Goal: Register for event/course

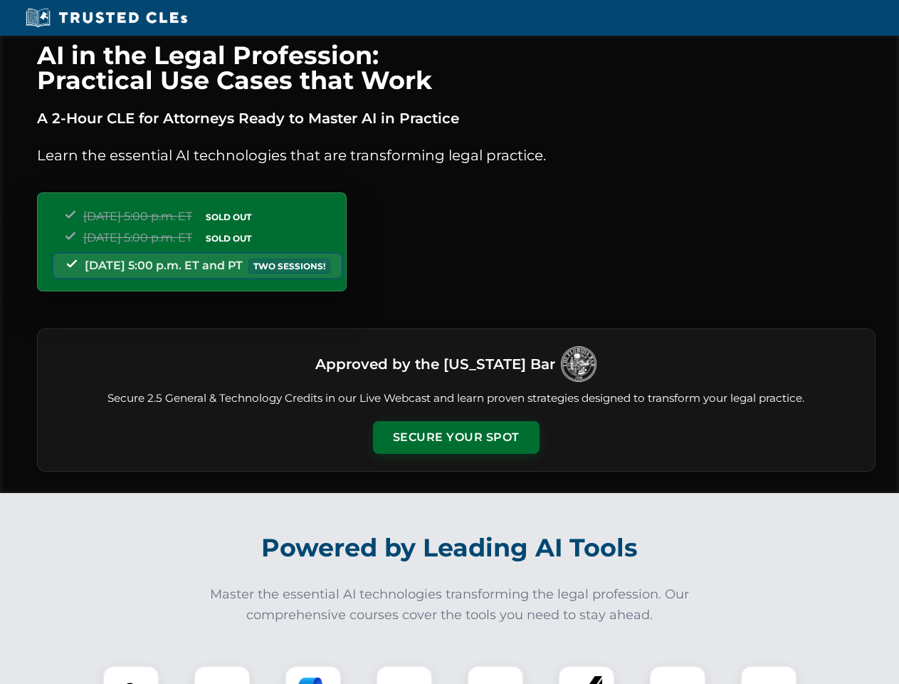
click at [456, 437] on button "Secure Your Spot" at bounding box center [456, 437] width 167 height 33
click at [131, 674] on img at bounding box center [130, 693] width 41 height 41
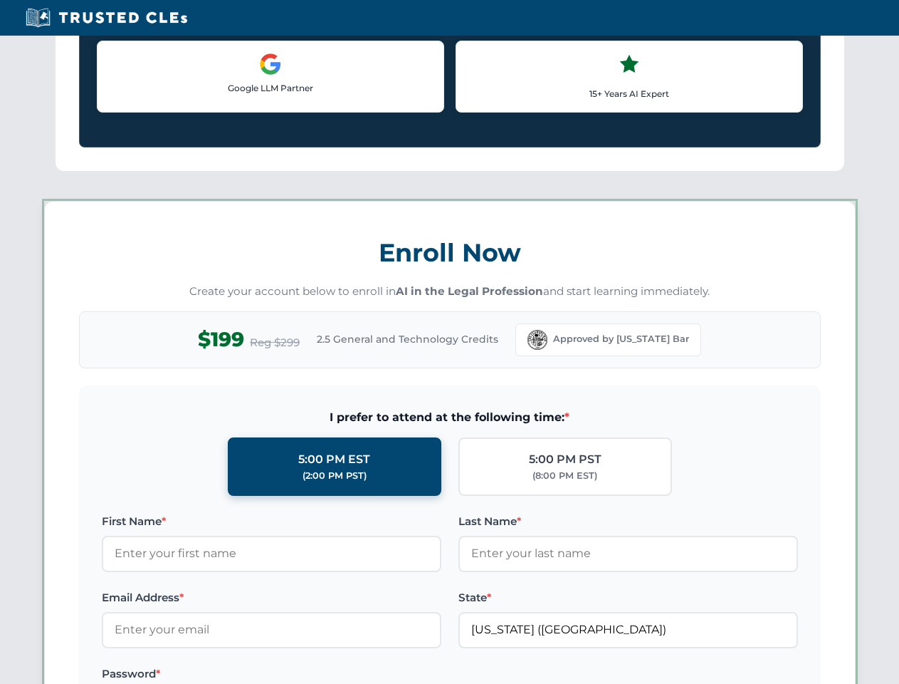
click at [313, 674] on label "Password *" at bounding box center [272, 673] width 340 height 17
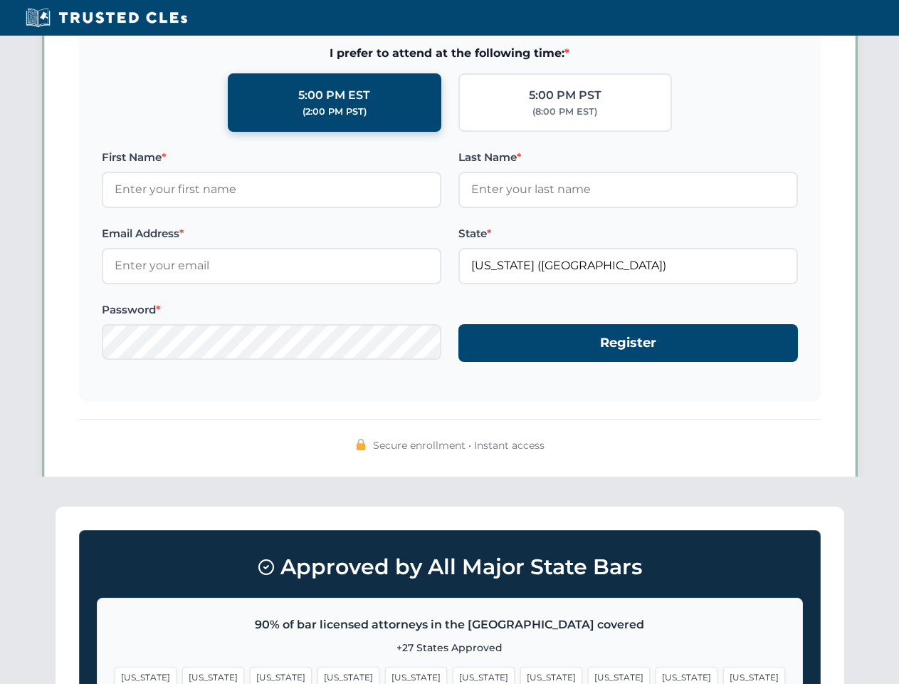
click at [656, 674] on span "[US_STATE]" at bounding box center [687, 676] width 62 height 21
